Goal: Task Accomplishment & Management: Manage account settings

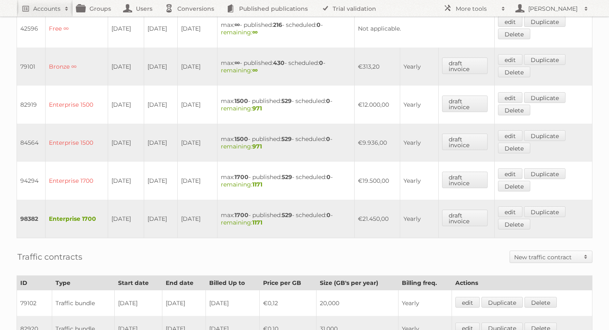
scroll to position [366, 0]
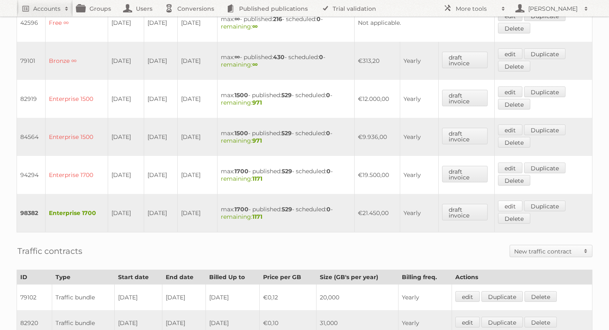
click at [518, 201] on link "edit" at bounding box center [510, 206] width 24 height 11
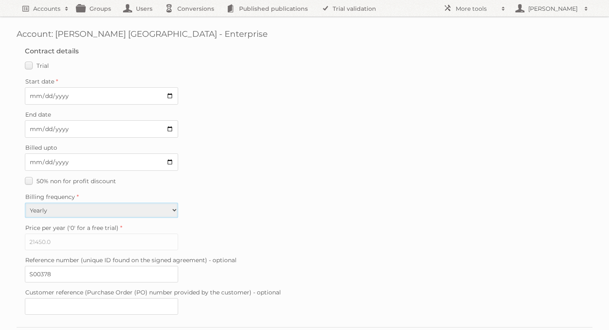
click at [162, 205] on select "Monthly Quarterly Yearly Every 2 years" at bounding box center [101, 210] width 153 height 15
select select "monthly"
click at [170, 128] on input "[DATE]" at bounding box center [101, 129] width 153 height 17
type input "2026-01-31"
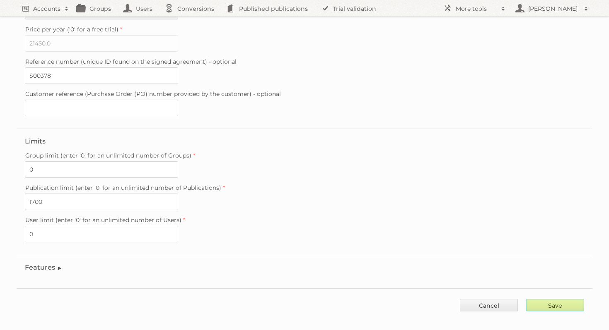
click at [557, 299] on input "Save" at bounding box center [555, 305] width 58 height 12
type input "..."
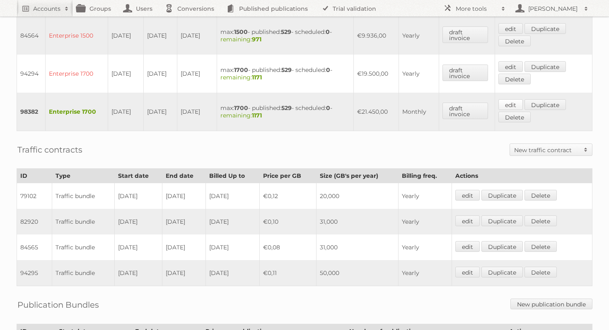
scroll to position [553, 0]
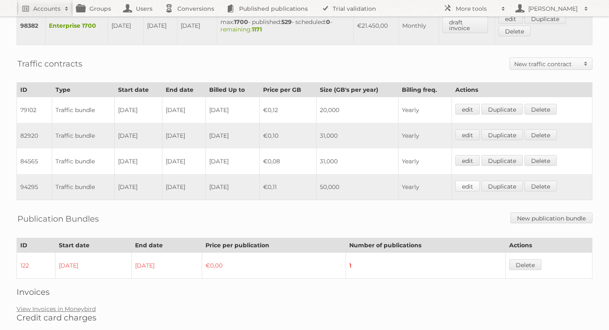
click at [473, 181] on link "edit" at bounding box center [467, 186] width 24 height 11
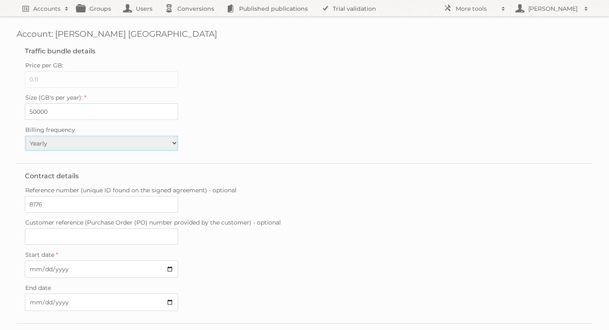
click at [155, 146] on select "Monthly Quarterly Yearly Every 2 years" at bounding box center [101, 143] width 153 height 15
select select "monthly"
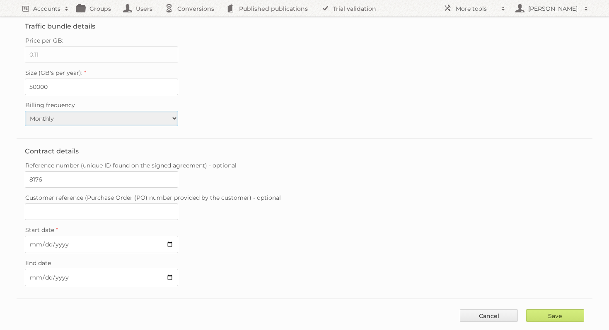
scroll to position [38, 0]
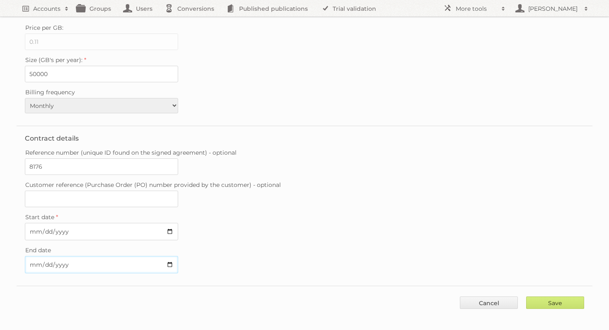
click at [167, 261] on input "[DATE]" at bounding box center [101, 264] width 153 height 17
type input "2026-01-31"
click at [364, 239] on fieldset "Contract details Reference number (unique ID found on the signed agreement) - o…" at bounding box center [305, 206] width 576 height 160
click at [566, 297] on input "Save" at bounding box center [555, 303] width 58 height 12
type input "..."
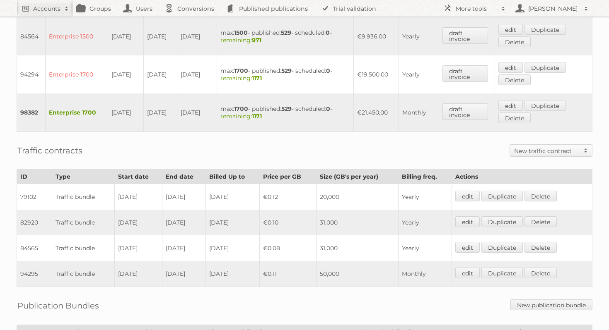
scroll to position [468, 0]
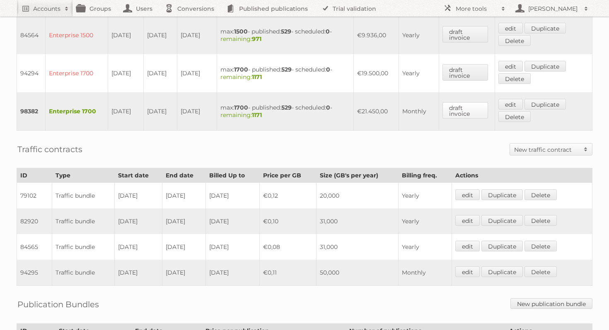
click at [468, 103] on link "draft invoice" at bounding box center [465, 110] width 46 height 17
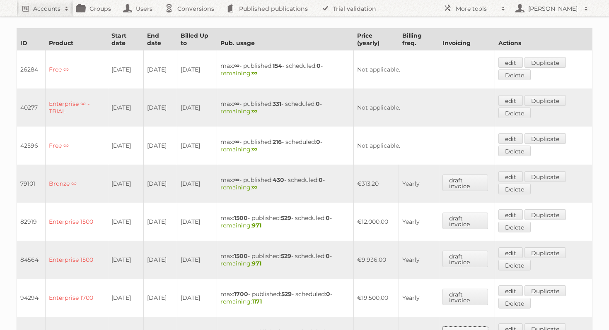
scroll to position [0, 0]
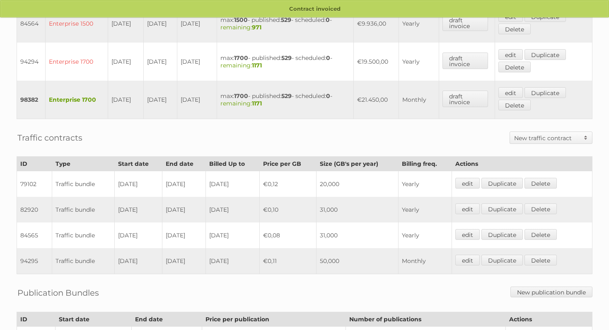
scroll to position [576, 0]
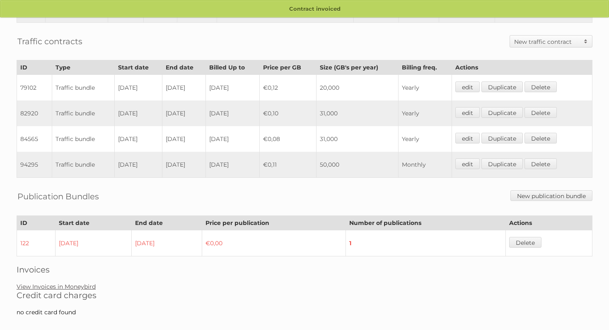
click at [81, 283] on link "View Invoices in Moneybird" at bounding box center [56, 286] width 79 height 7
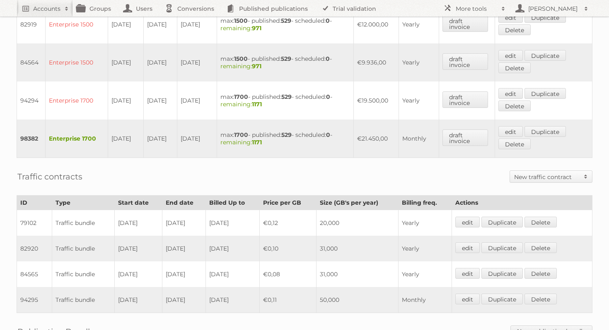
scroll to position [431, 0]
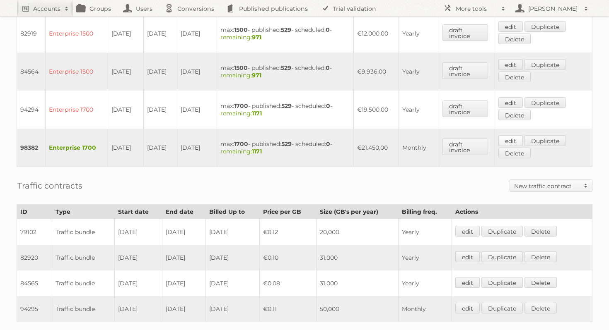
click at [515, 135] on link "edit" at bounding box center [510, 140] width 24 height 11
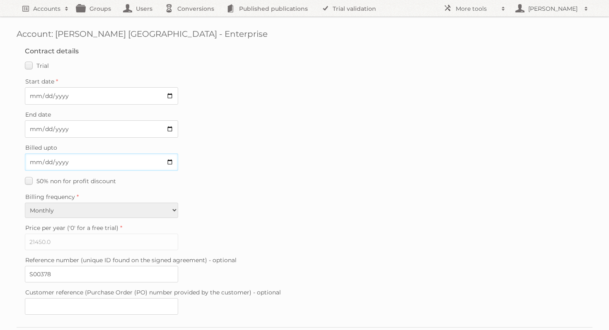
click at [170, 159] on input "[DATE]" at bounding box center [101, 162] width 153 height 17
type input "2026-01-31"
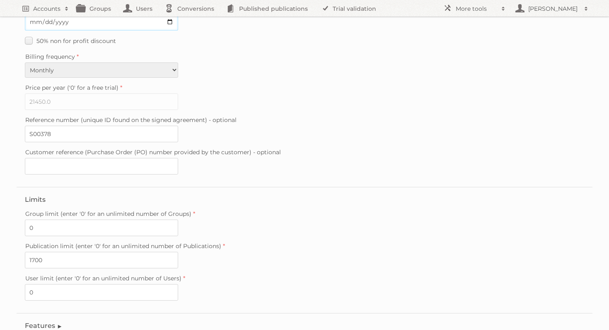
scroll to position [199, 0]
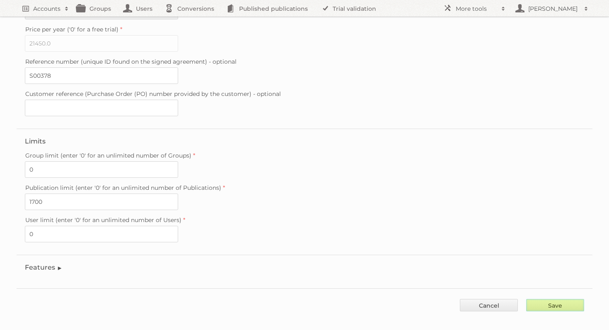
click at [555, 301] on input "Save" at bounding box center [555, 305] width 58 height 12
type input "..."
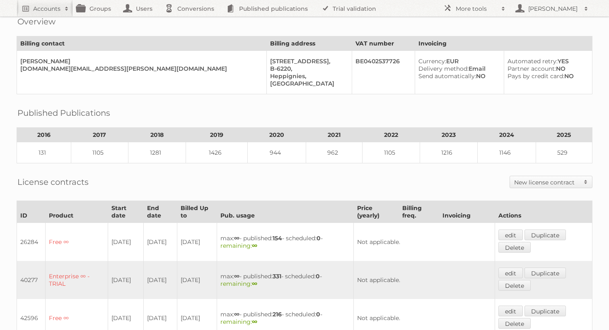
scroll to position [97, 0]
